Goal: Entertainment & Leisure: Consume media (video, audio)

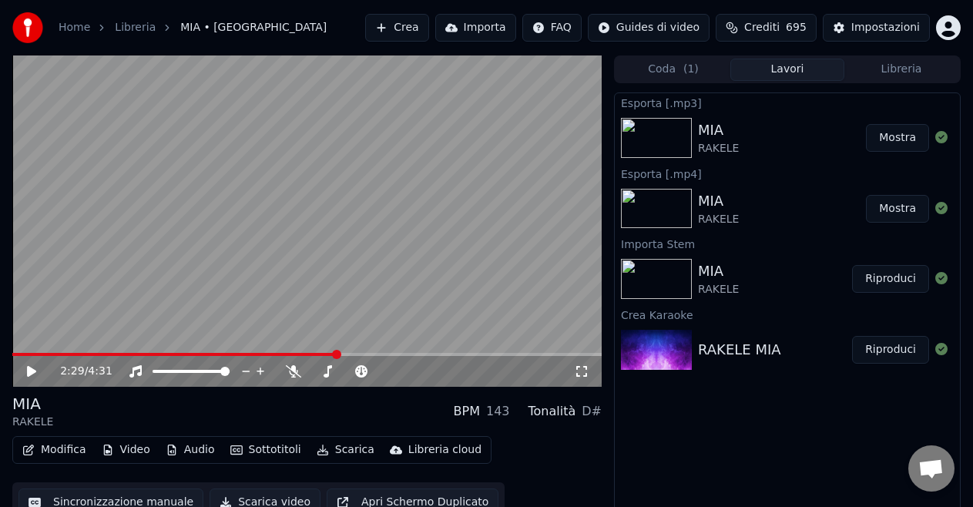
scroll to position [16, 0]
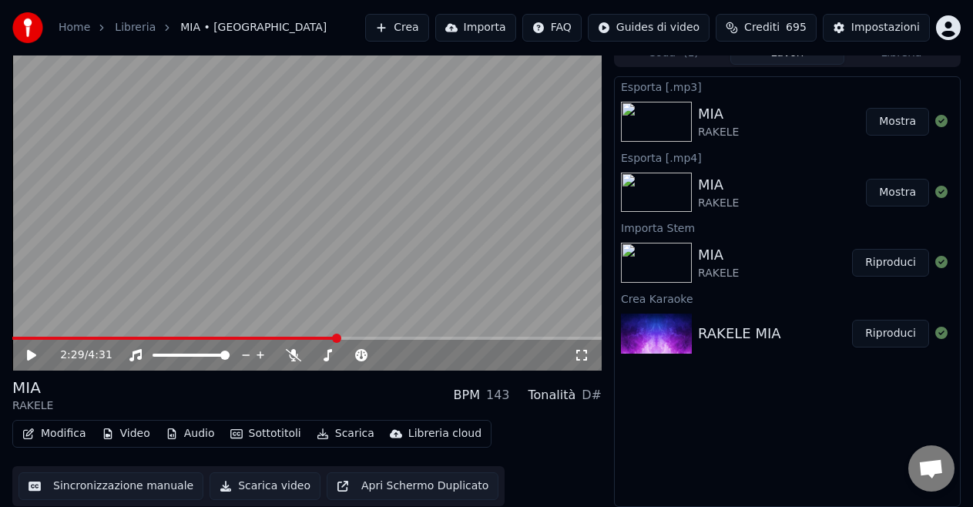
click at [910, 192] on button "Mostra" at bounding box center [897, 193] width 63 height 28
click at [270, 254] on video at bounding box center [306, 204] width 589 height 331
click at [497, 273] on video at bounding box center [306, 204] width 589 height 331
click at [913, 192] on button "Mostra" at bounding box center [897, 193] width 63 height 28
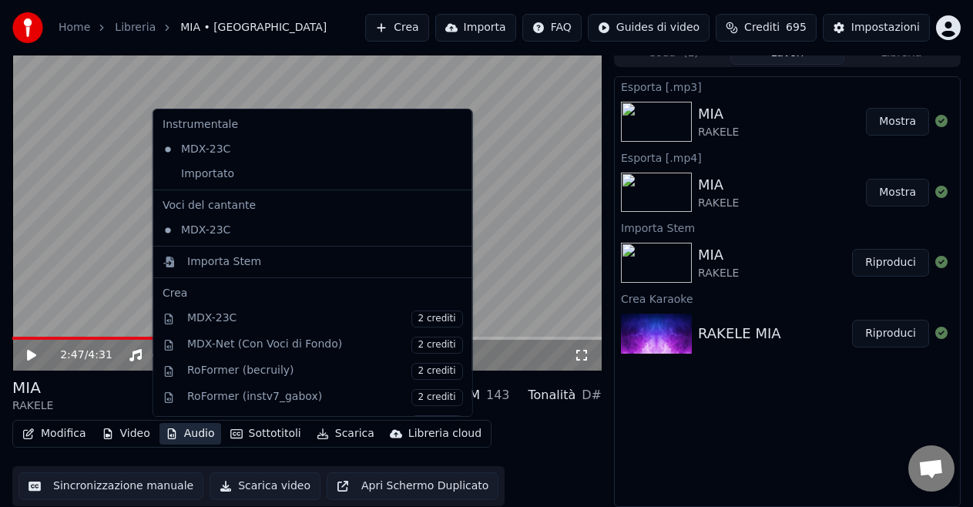
click at [180, 431] on button "Audio" at bounding box center [190, 434] width 62 height 22
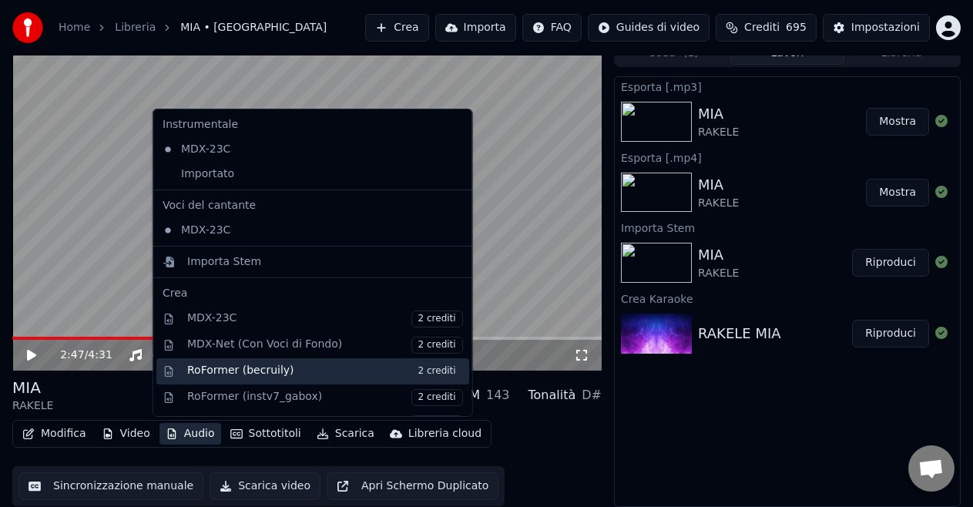
click at [256, 376] on div "RoFormer (becruily) 2 crediti" at bounding box center [325, 371] width 276 height 17
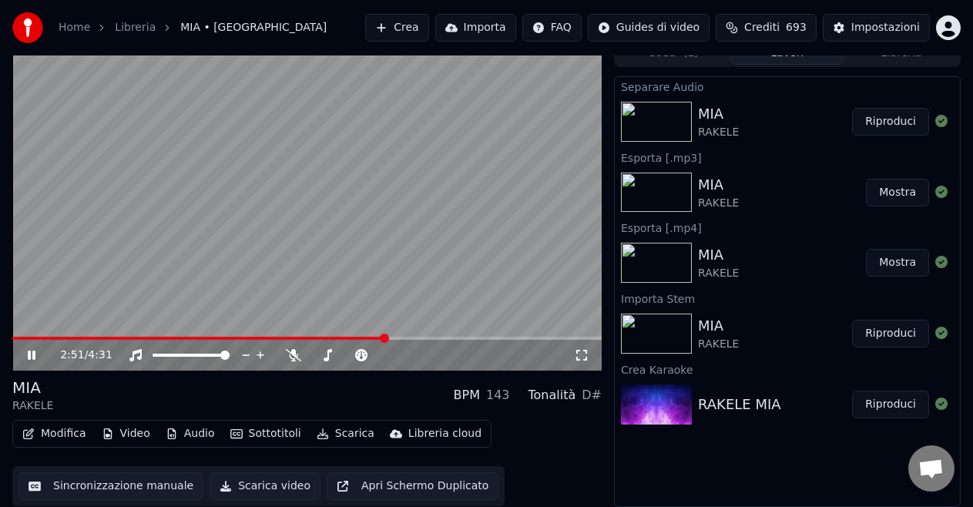
click at [417, 166] on video at bounding box center [306, 204] width 589 height 331
click at [363, 185] on video at bounding box center [306, 204] width 589 height 331
click at [16, 340] on div "2:53 / 4:31" at bounding box center [306, 355] width 589 height 31
click at [17, 337] on span at bounding box center [201, 338] width 379 height 3
click at [12, 337] on span at bounding box center [12, 338] width 0 height 3
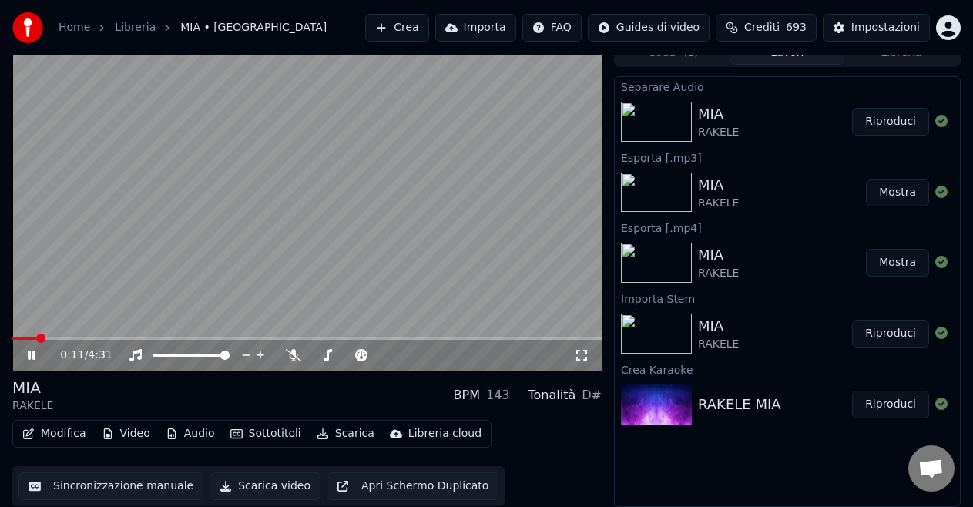
click at [39, 337] on span at bounding box center [306, 338] width 589 height 3
click at [61, 337] on span at bounding box center [306, 338] width 589 height 3
click at [579, 454] on div "Modifica Video Audio Sottotitoli Scarica Libreria cloud Sincronizzazione manual…" at bounding box center [306, 463] width 589 height 86
click at [259, 338] on span at bounding box center [306, 338] width 589 height 3
click at [220, 353] on span at bounding box center [224, 354] width 9 height 9
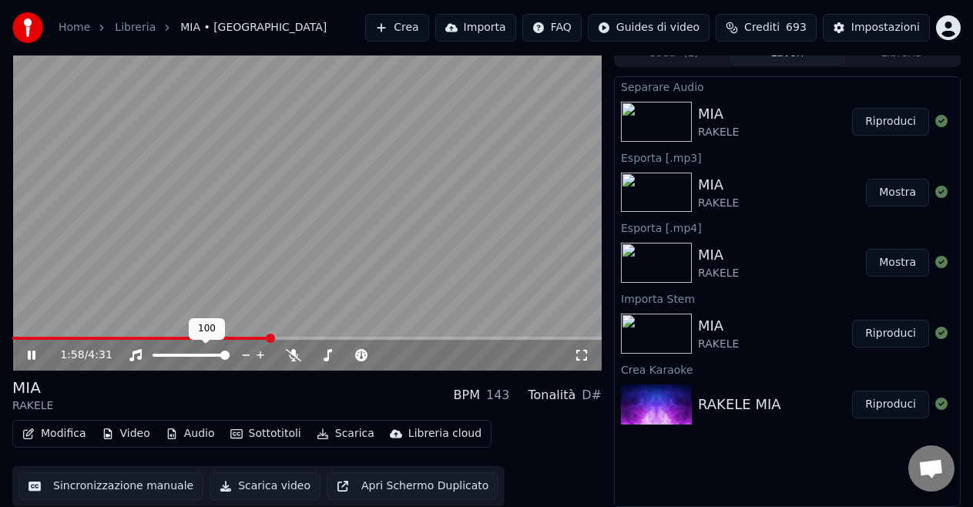
click at [229, 357] on span at bounding box center [224, 354] width 9 height 9
